Goal: Transaction & Acquisition: Purchase product/service

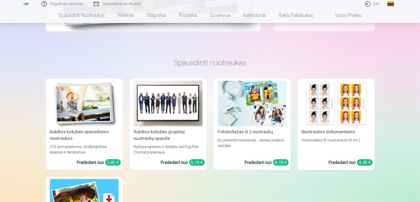
scroll to position [192, 0]
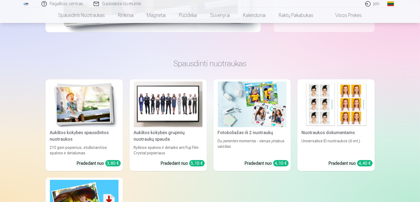
click at [186, 102] on img at bounding box center [168, 105] width 69 height 46
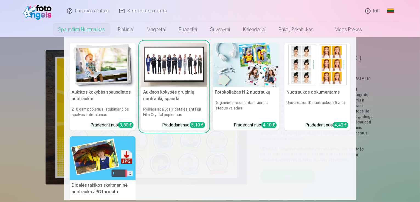
click at [77, 31] on link "Spausdinti nuotraukas" at bounding box center [82, 29] width 60 height 15
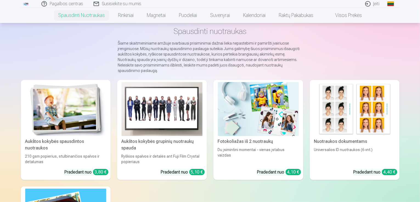
scroll to position [27, 0]
